Goal: Information Seeking & Learning: Learn about a topic

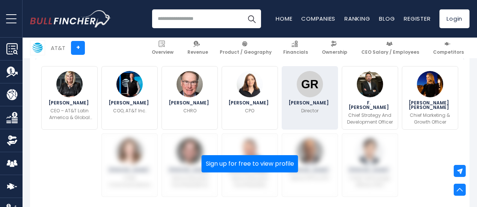
scroll to position [263, 0]
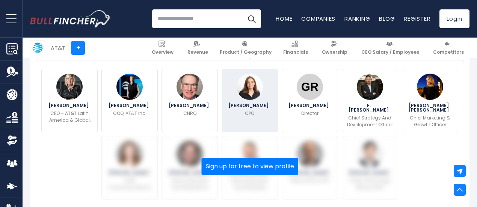
click at [257, 108] on span "[PERSON_NAME]" at bounding box center [250, 105] width 42 height 5
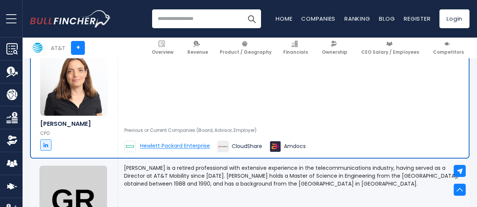
scroll to position [917, 0]
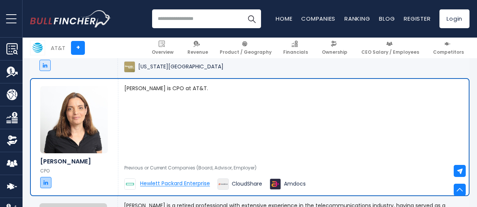
click at [44, 185] on icon at bounding box center [46, 182] width 5 height 5
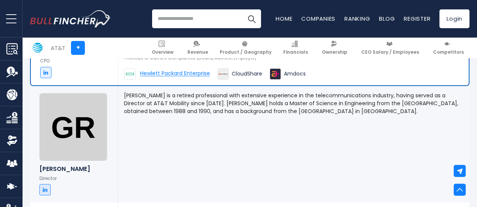
scroll to position [1105, 0]
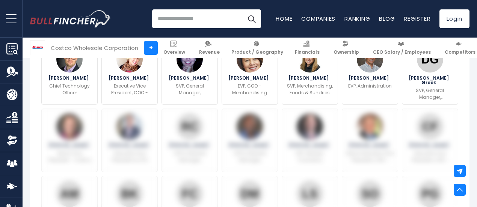
scroll to position [263, 0]
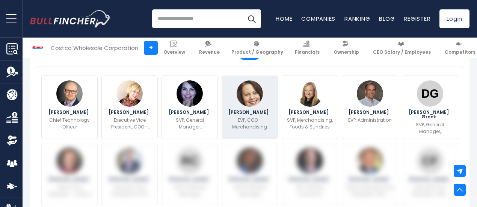
click at [254, 114] on div "Claudine Adamo EVP, COO - Merchandising" at bounding box center [250, 108] width 56 height 64
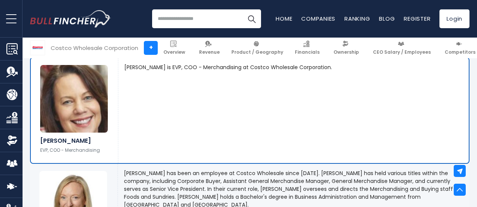
scroll to position [1165, 0]
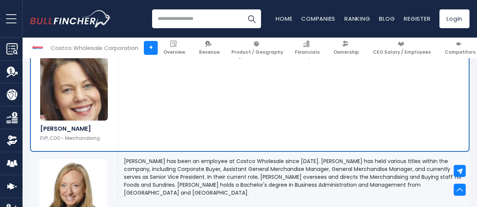
click at [265, 112] on div "Claudine Adamo is EVP, COO - Merchandising at Costco Wholesale Corporation. More" at bounding box center [293, 98] width 351 height 105
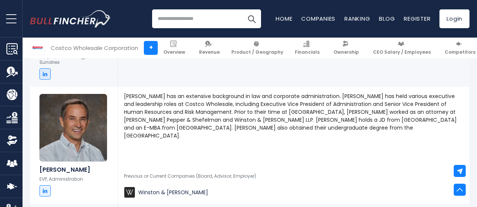
scroll to position [1277, 0]
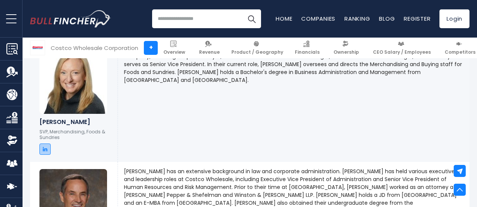
click at [43, 152] on icon at bounding box center [45, 149] width 5 height 5
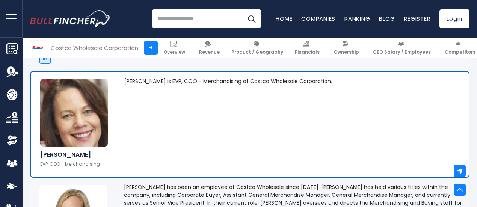
scroll to position [1127, 0]
